Goal: Transaction & Acquisition: Subscribe to service/newsletter

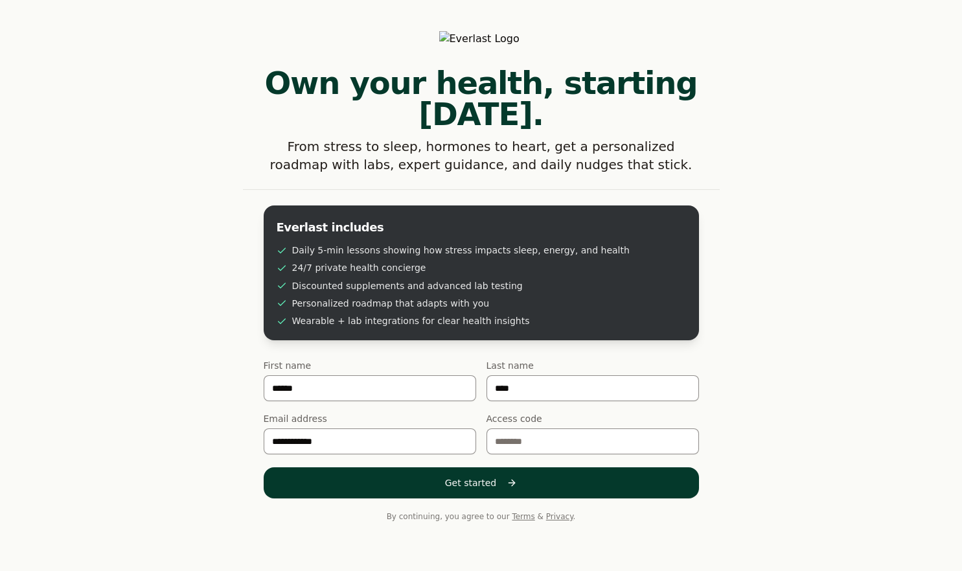
click at [414, 467] on button "Get started" at bounding box center [481, 482] width 435 height 31
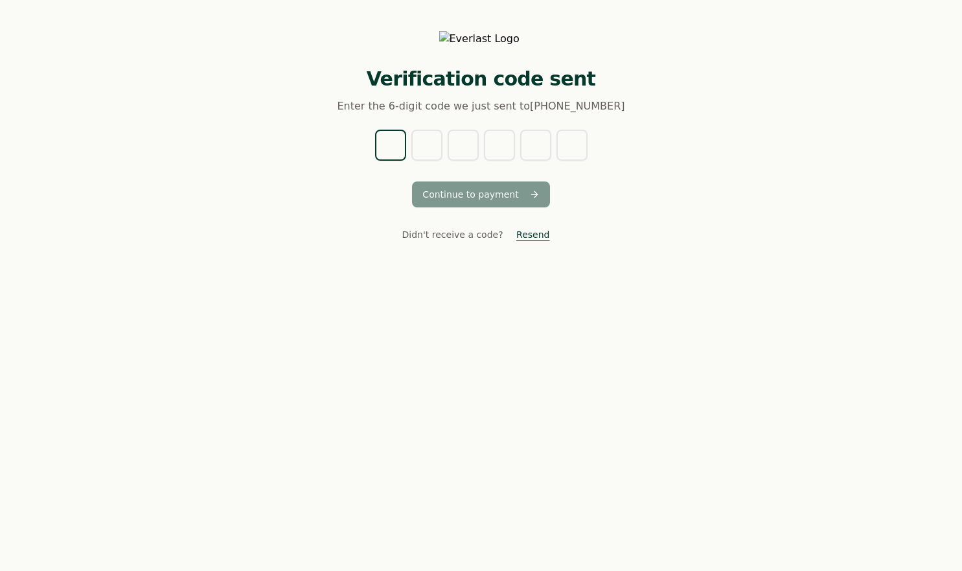
click at [395, 147] on input "text" at bounding box center [390, 145] width 31 height 31
type input "*"
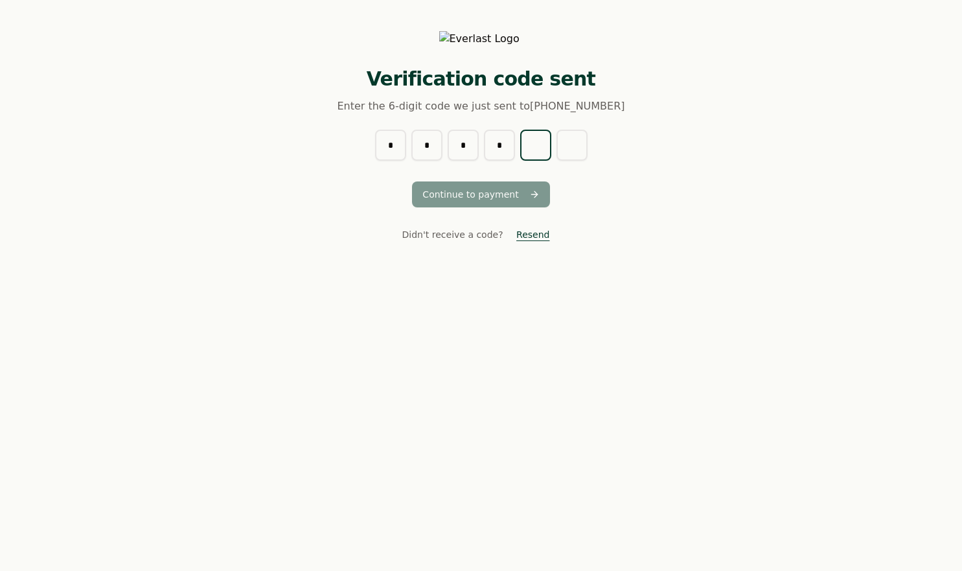
type input "*"
